Goal: Task Accomplishment & Management: Complete application form

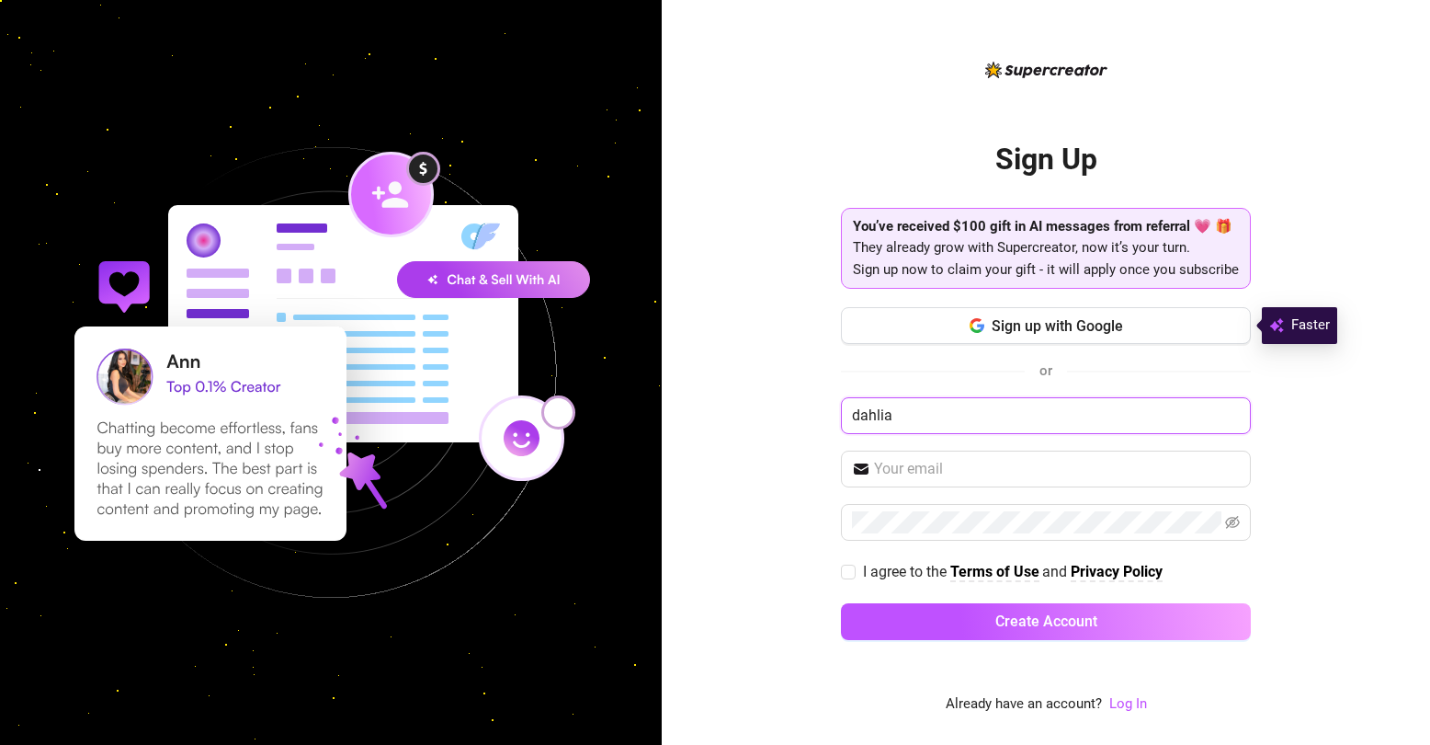
type input "dahlia"
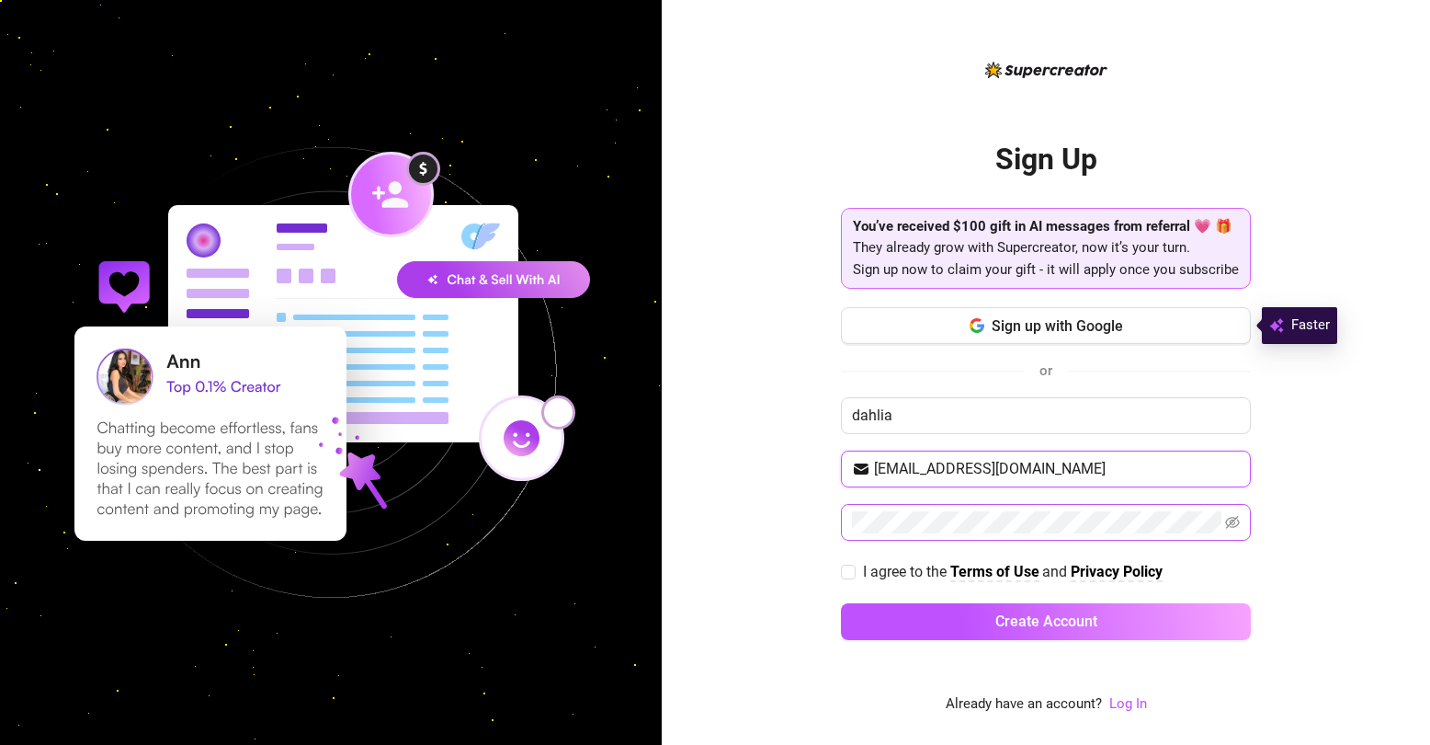
type input "[EMAIL_ADDRESS][DOMAIN_NAME]"
click at [846, 571] on input "I agree to the Terms of Use and Privacy Policy" at bounding box center [847, 570] width 13 height 13
checkbox input "true"
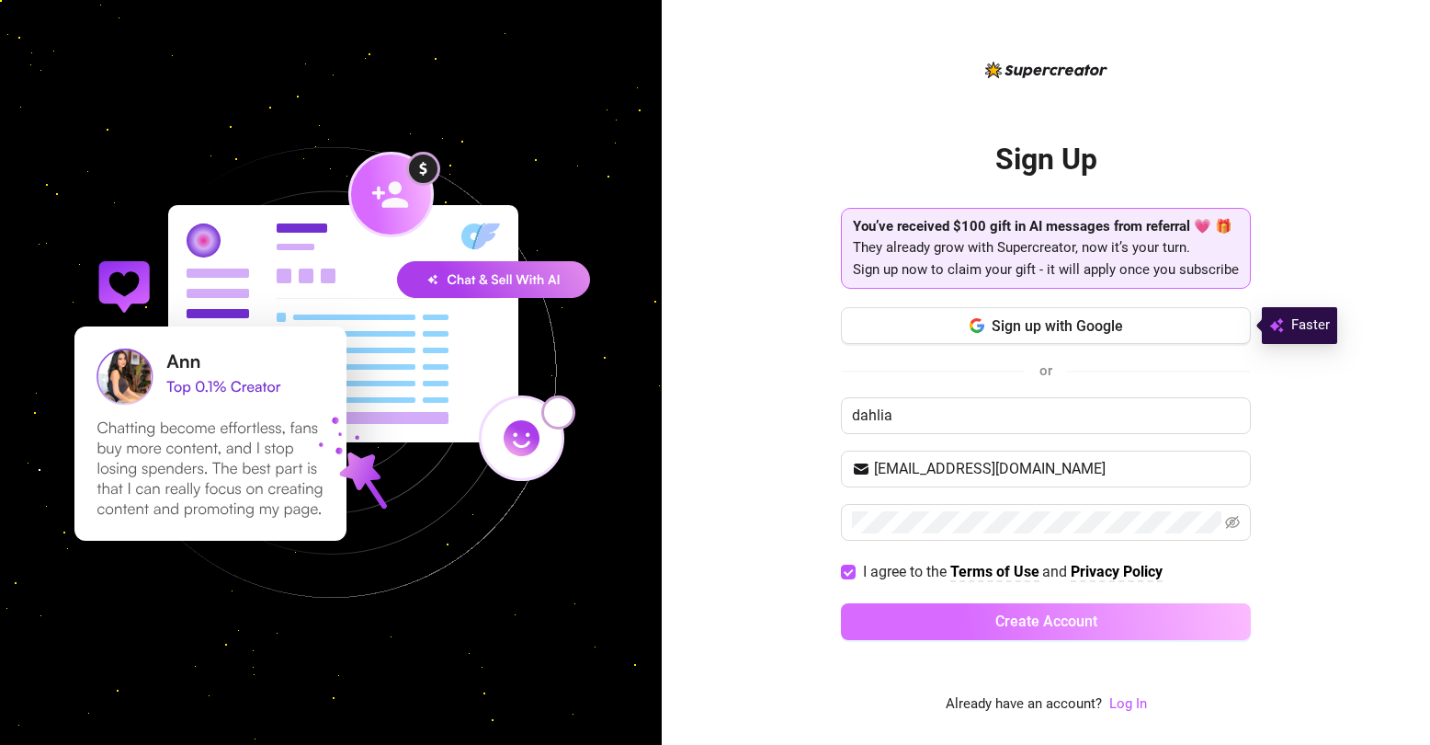
click at [928, 624] on button "Create Account" at bounding box center [1046, 621] width 410 height 37
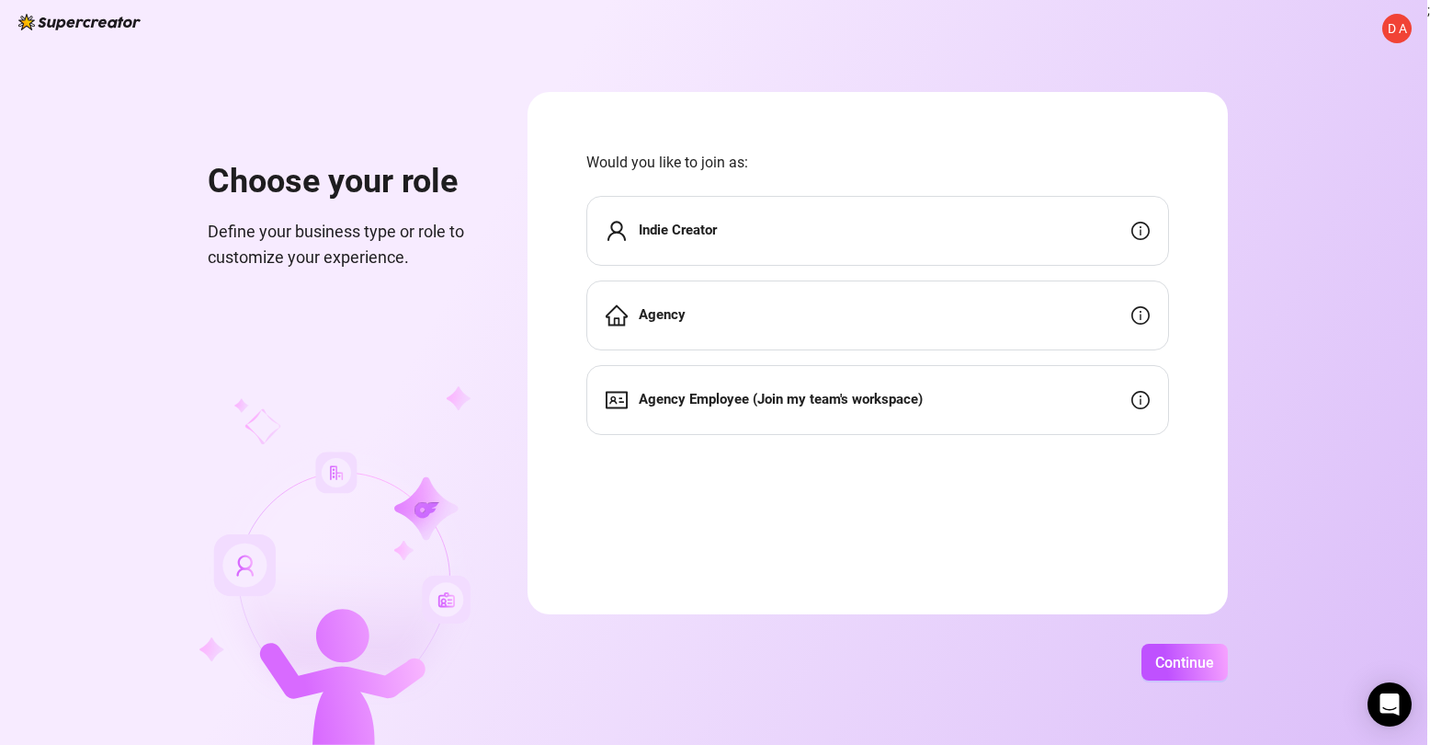
click at [857, 248] on div "Indie Creator" at bounding box center [878, 231] width 583 height 70
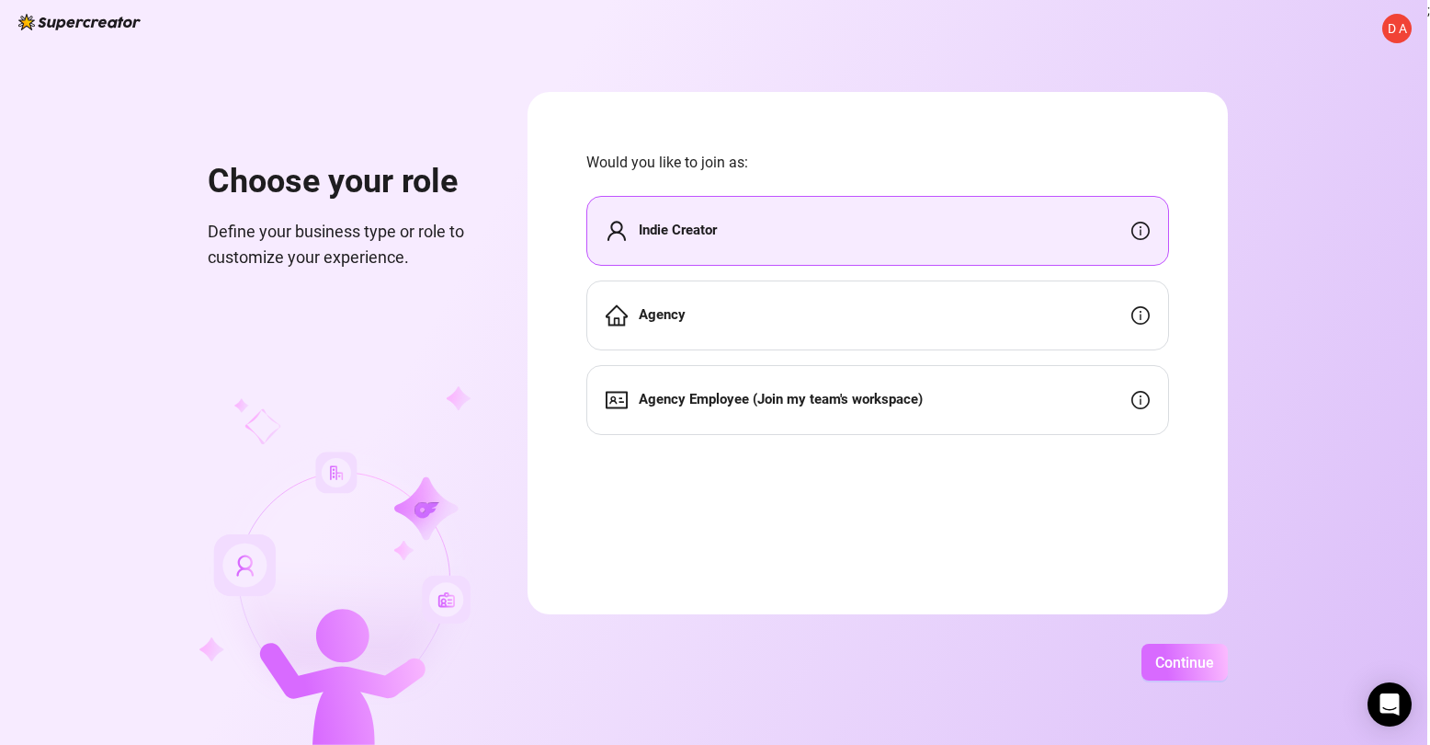
click at [1155, 652] on button "Continue" at bounding box center [1185, 661] width 86 height 37
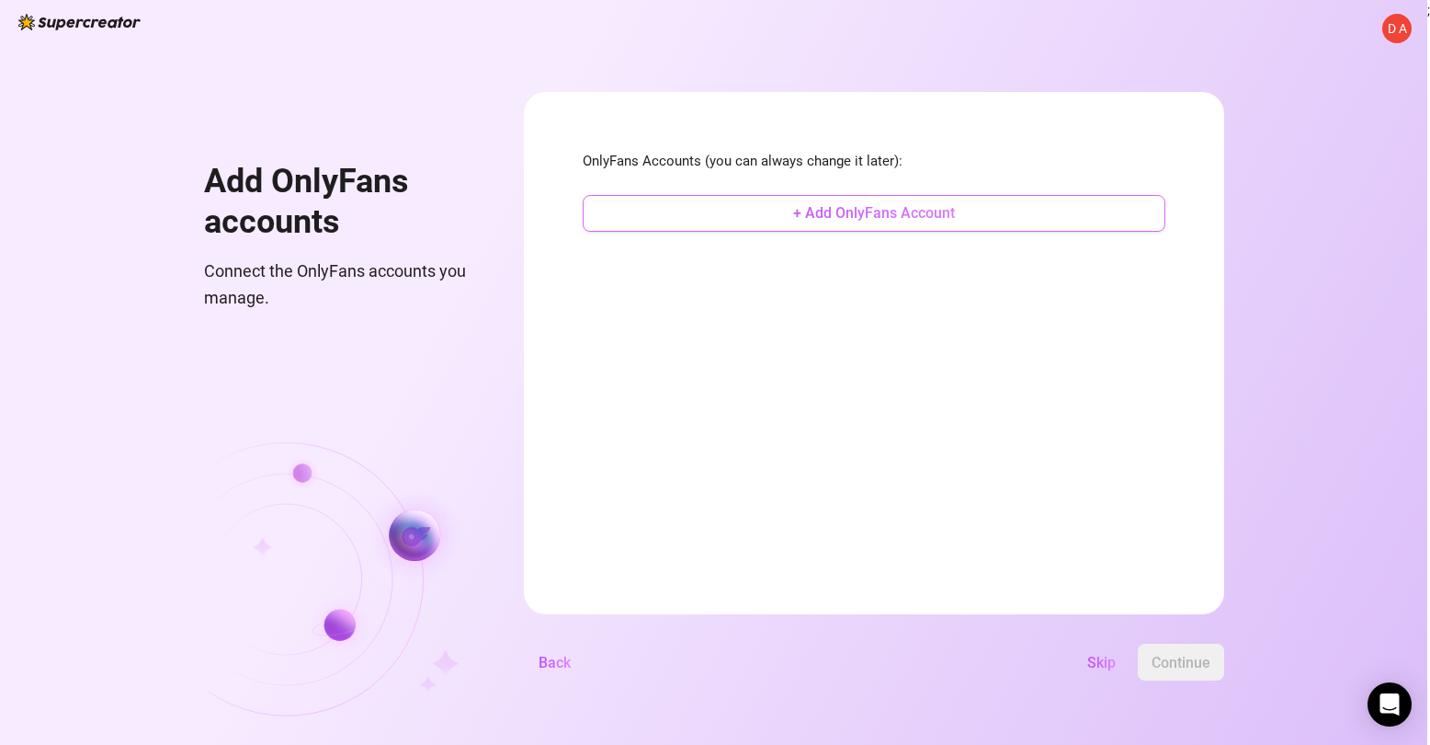
click at [903, 216] on span "+ Add OnlyFans Account" at bounding box center [874, 212] width 162 height 17
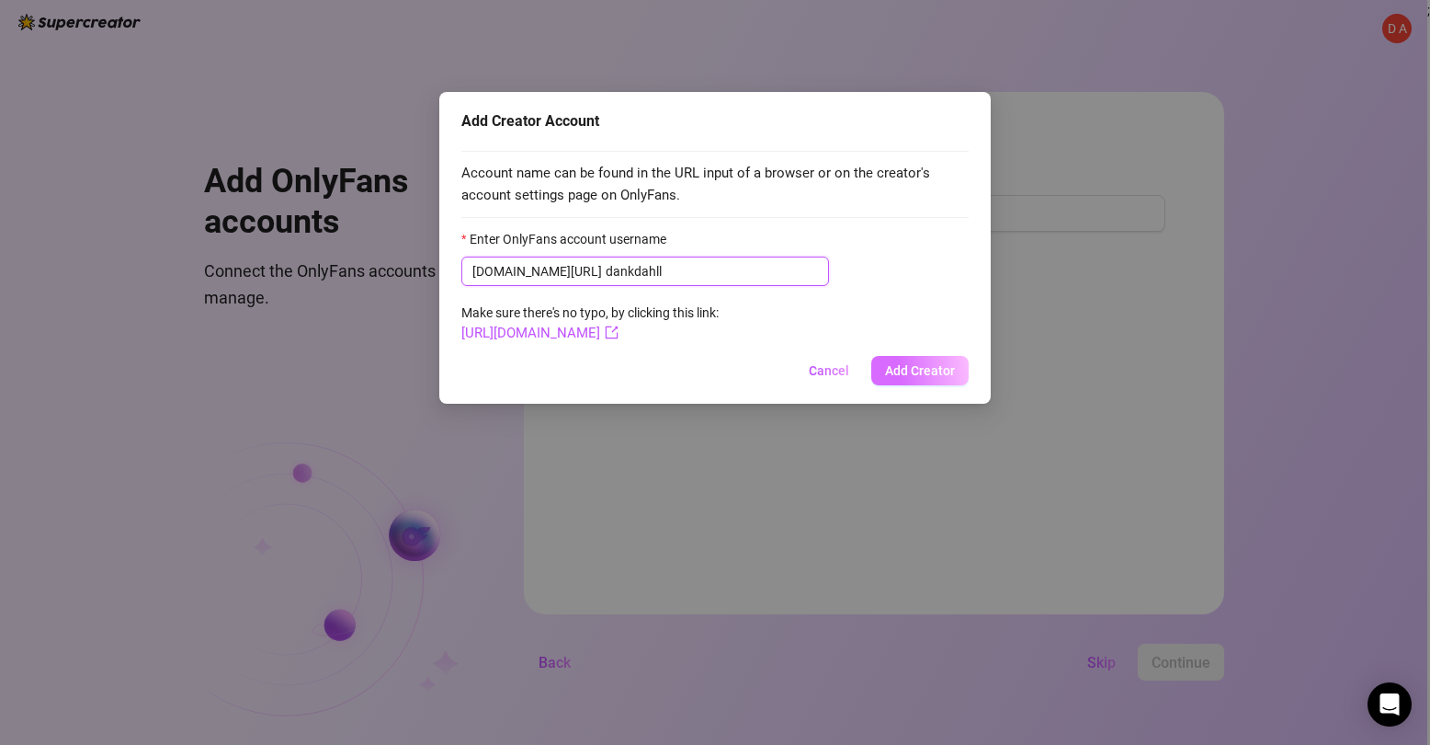
type input "dankdahll"
click at [923, 369] on span "Add Creator" at bounding box center [920, 370] width 70 height 15
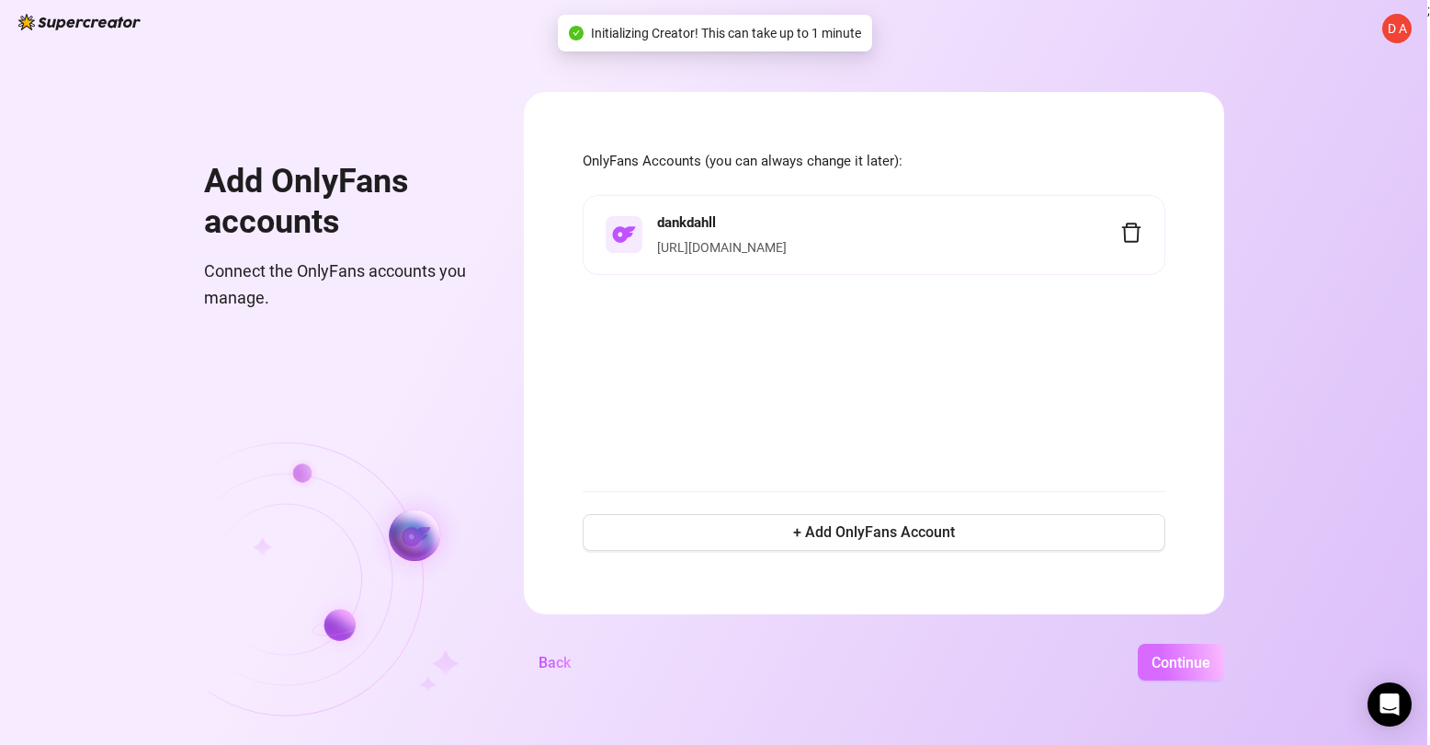
click at [1168, 670] on span "Continue" at bounding box center [1181, 662] width 59 height 17
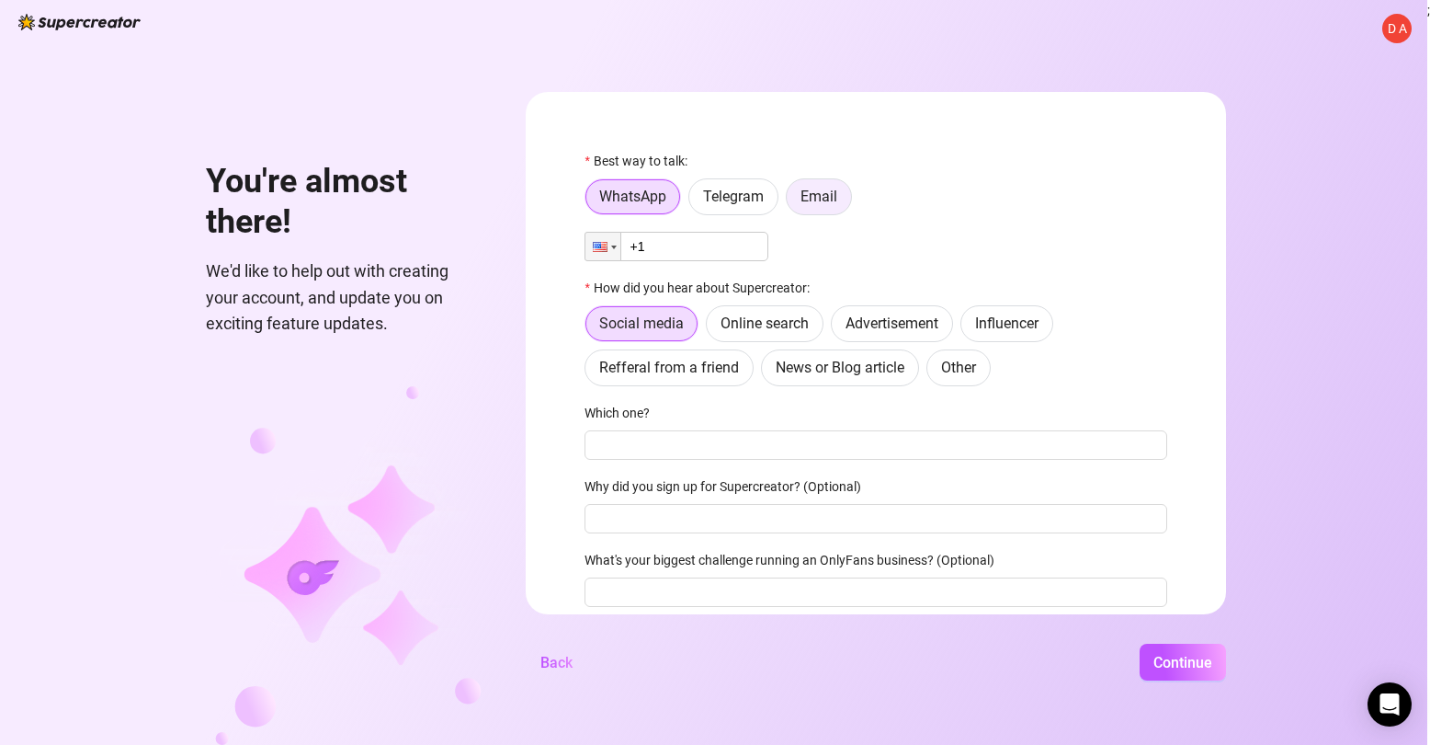
click at [816, 200] on span "Email" at bounding box center [819, 196] width 37 height 17
click at [792, 201] on input "Email" at bounding box center [792, 201] width 0 height 0
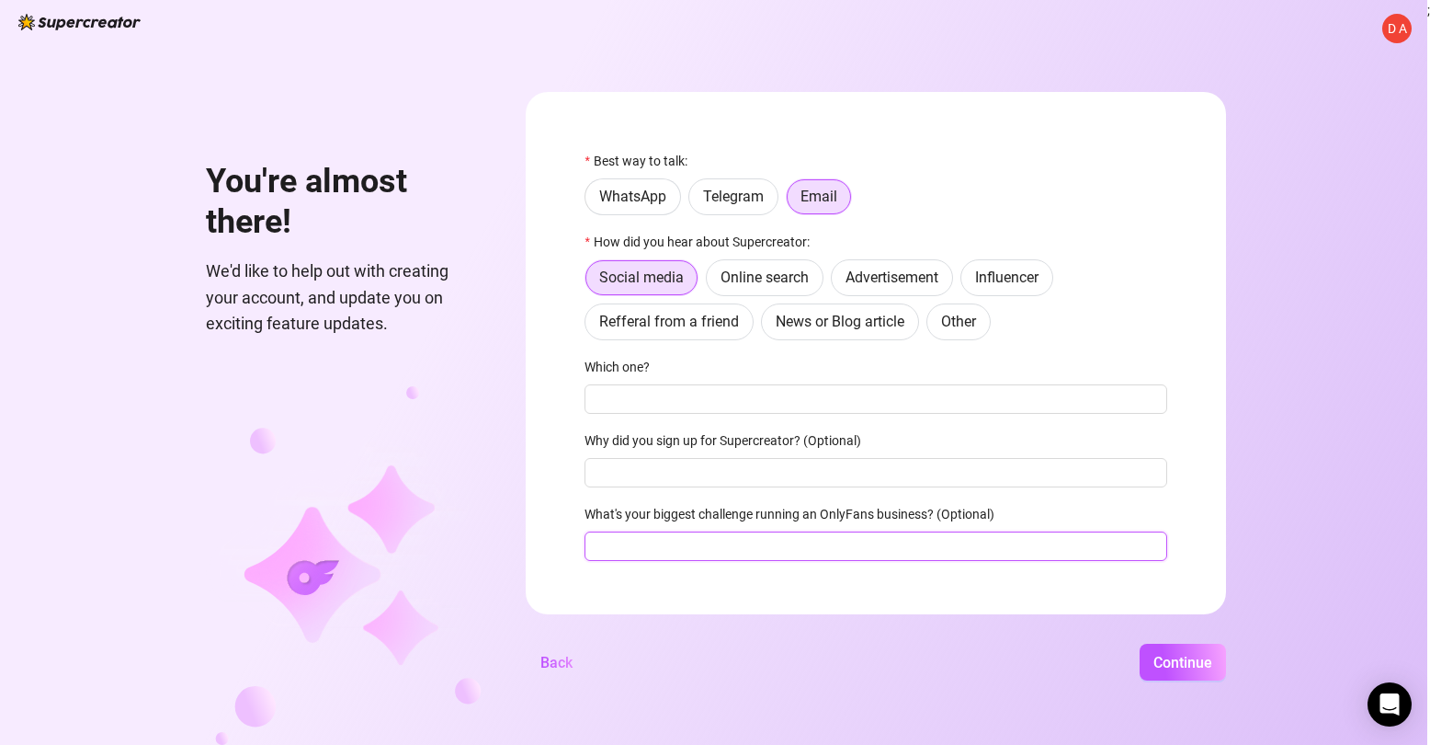
click at [728, 541] on input "What's your biggest challenge running an OnlyFans business? (Optional)" at bounding box center [876, 545] width 583 height 29
type input "responding to messages"
click at [744, 482] on input "Why did you sign up for Supercreator? (Optional)" at bounding box center [876, 472] width 583 height 29
type input "for help growing only fans"
drag, startPoint x: 744, startPoint y: 481, endPoint x: 721, endPoint y: 404, distance: 79.7
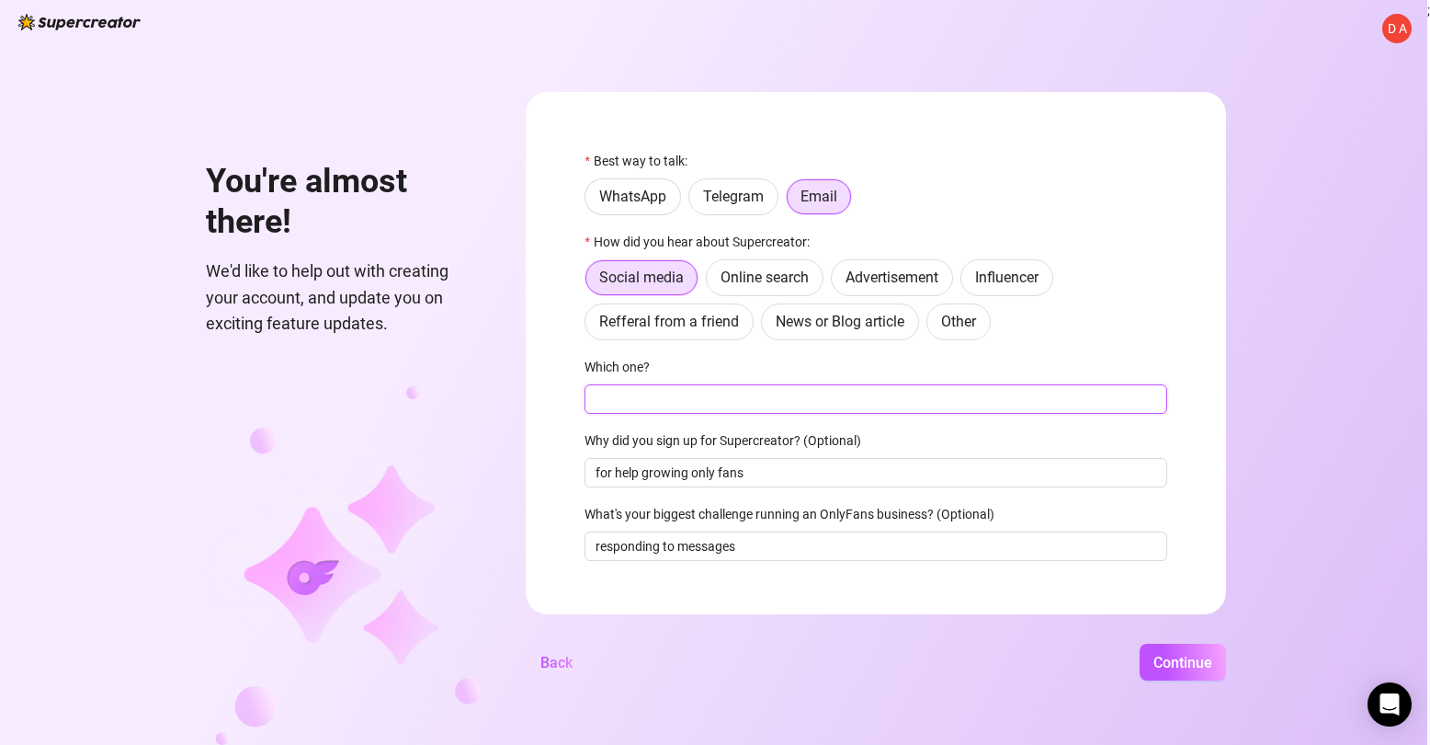
click at [721, 404] on input "Which one?" at bounding box center [876, 398] width 583 height 29
click at [735, 330] on label "Refferal from a friend" at bounding box center [669, 321] width 169 height 37
click at [590, 326] on input "Refferal from a friend" at bounding box center [590, 326] width 0 height 0
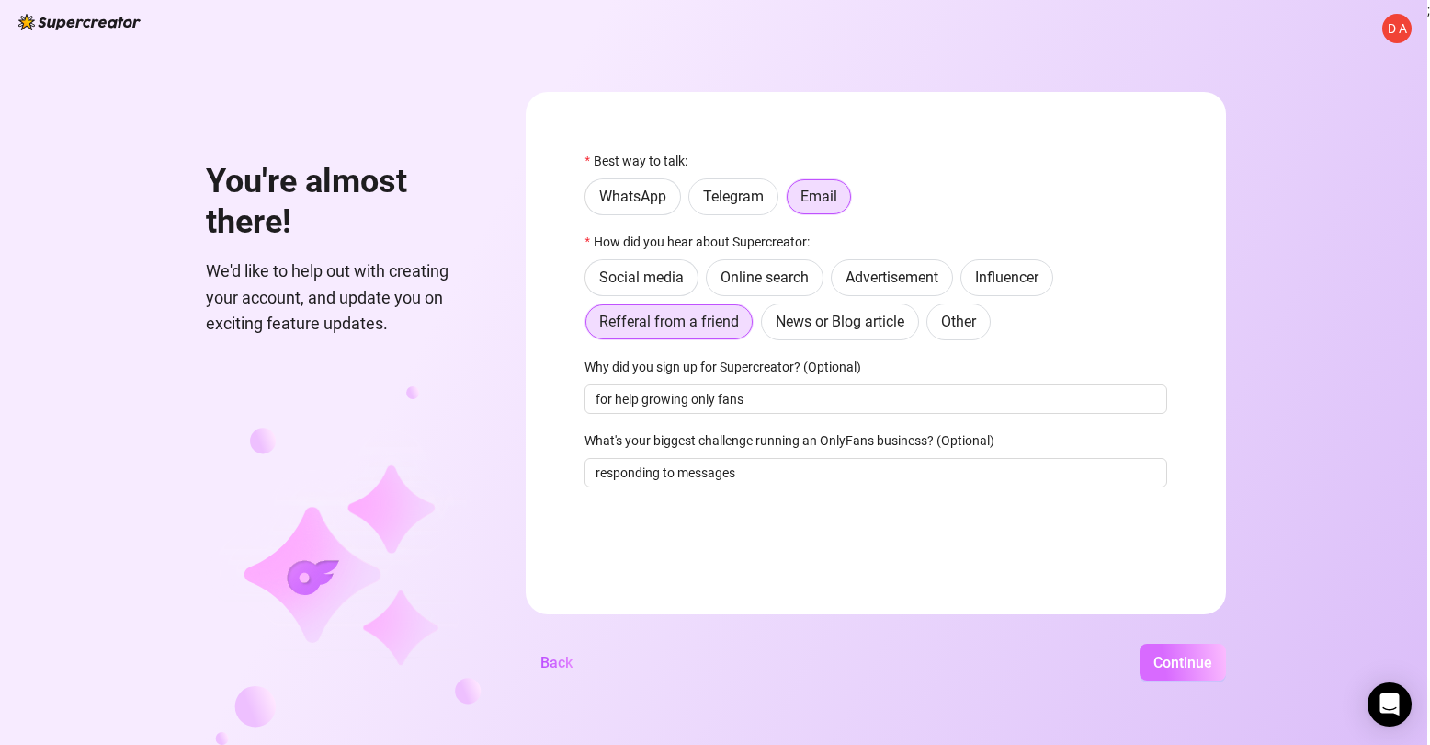
click at [1171, 659] on span "Continue" at bounding box center [1183, 662] width 59 height 17
